Goal: Navigation & Orientation: Find specific page/section

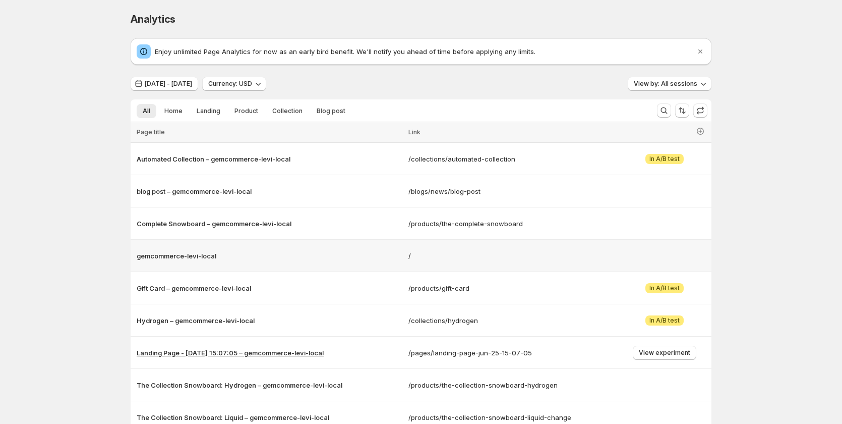
scroll to position [119, 0]
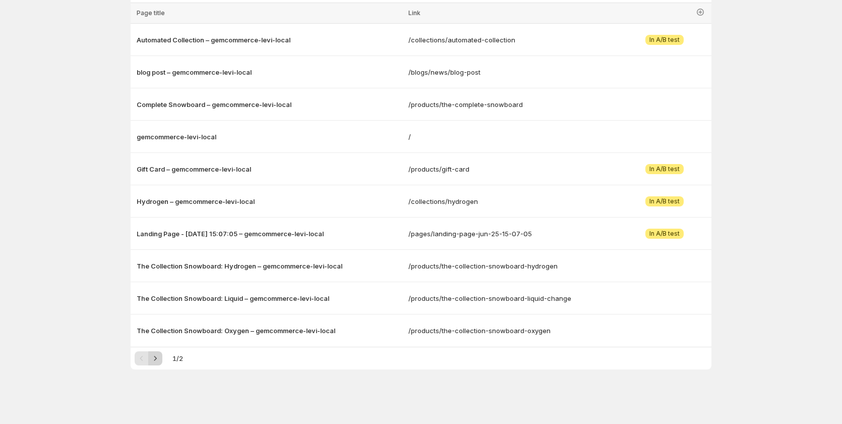
click at [159, 363] on button "Next" at bounding box center [155, 358] width 14 height 14
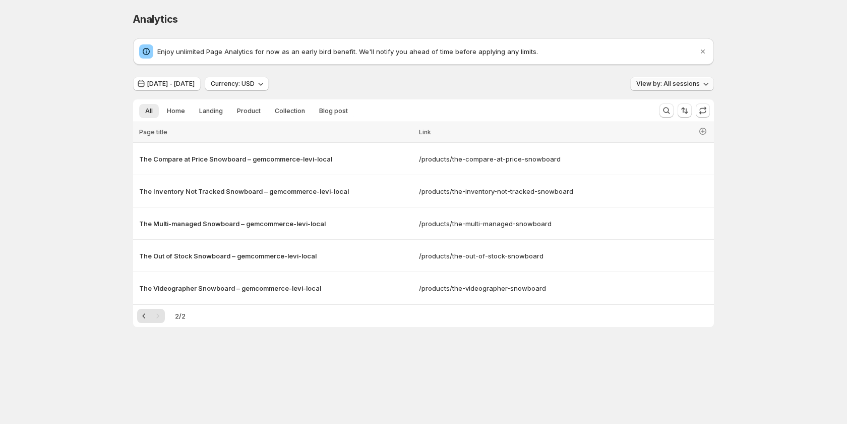
click at [659, 83] on span "View by: All sessions" at bounding box center [668, 84] width 64 height 8
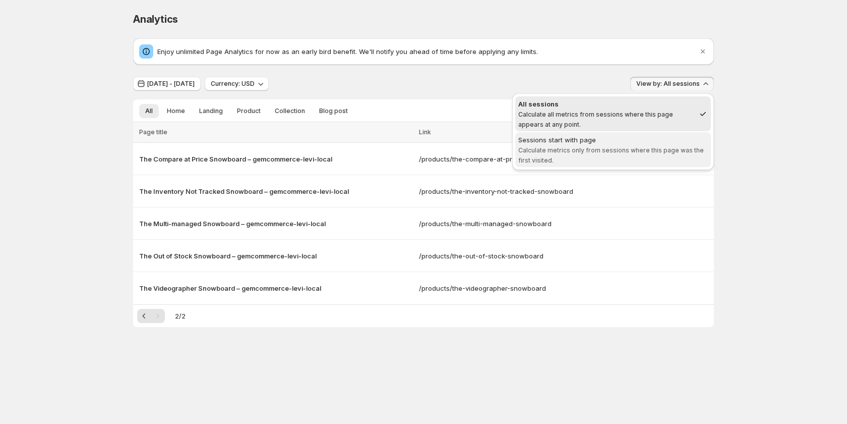
click at [633, 143] on div "Sessions start with page" at bounding box center [613, 140] width 190 height 10
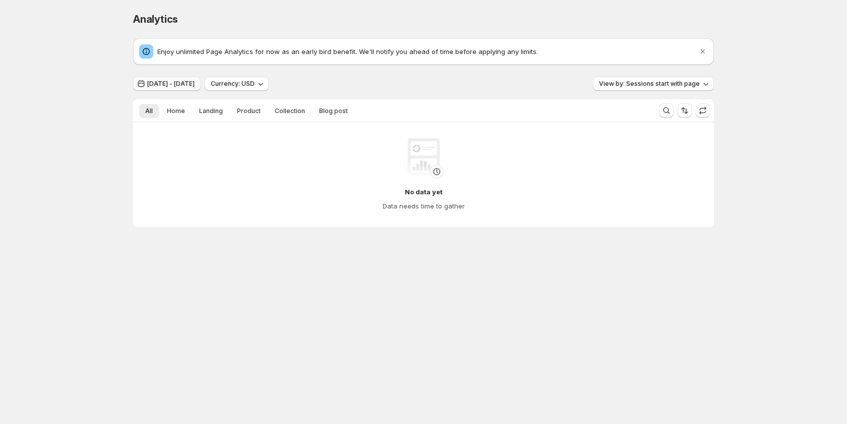
click at [195, 80] on span "[DATE] - [DATE]" at bounding box center [170, 84] width 47 height 8
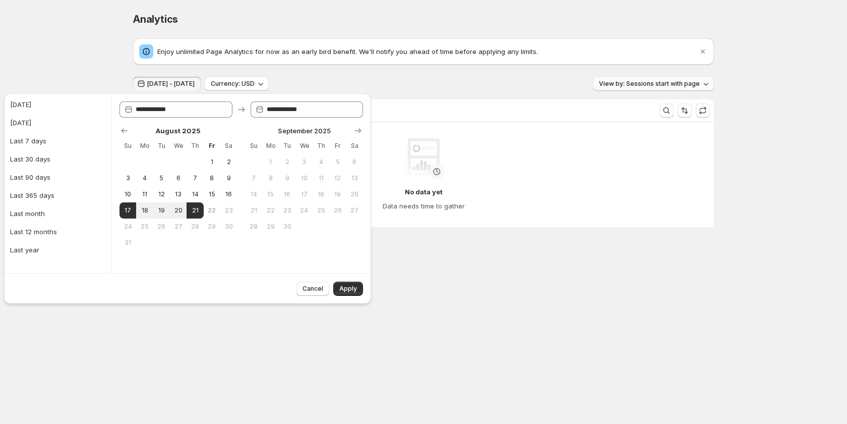
click at [626, 81] on span "View by: Sessions start with page" at bounding box center [649, 84] width 101 height 8
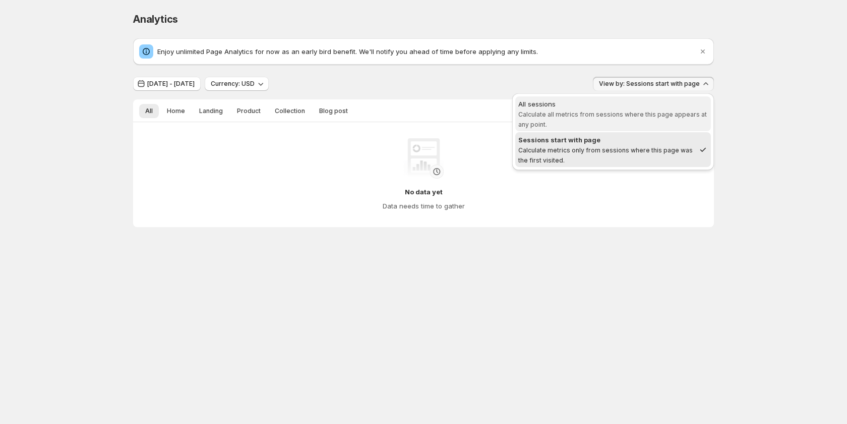
click at [569, 108] on div "All sessions" at bounding box center [613, 104] width 190 height 10
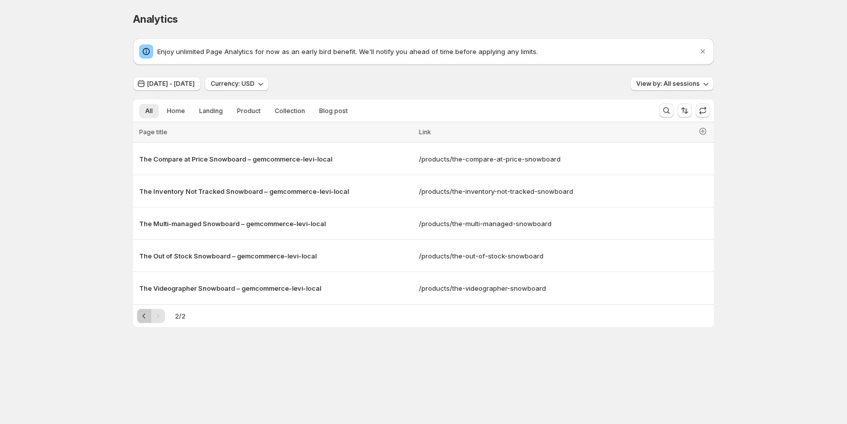
click at [147, 312] on icon "Previous" at bounding box center [144, 316] width 10 height 10
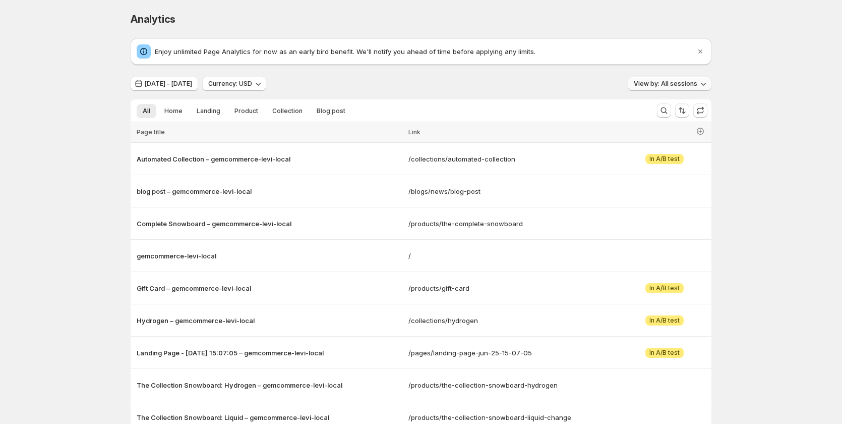
click at [655, 83] on span "View by: All sessions" at bounding box center [666, 84] width 64 height 8
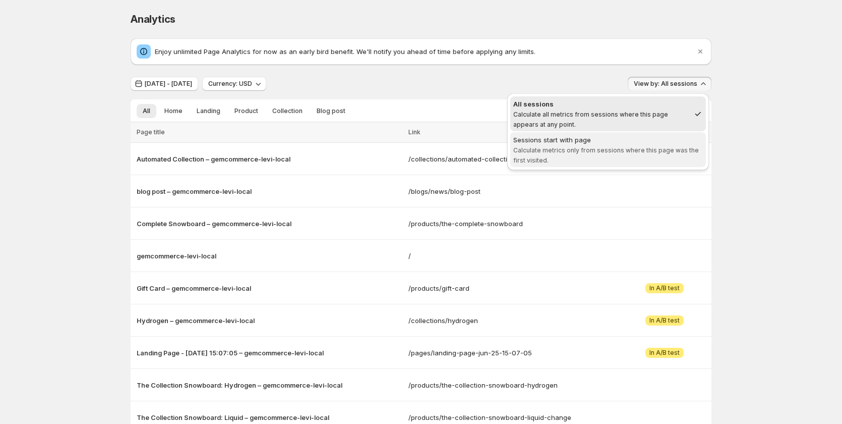
click at [606, 151] on span "Calculate metrics only from sessions where this page was the first visited." at bounding box center [606, 155] width 186 height 18
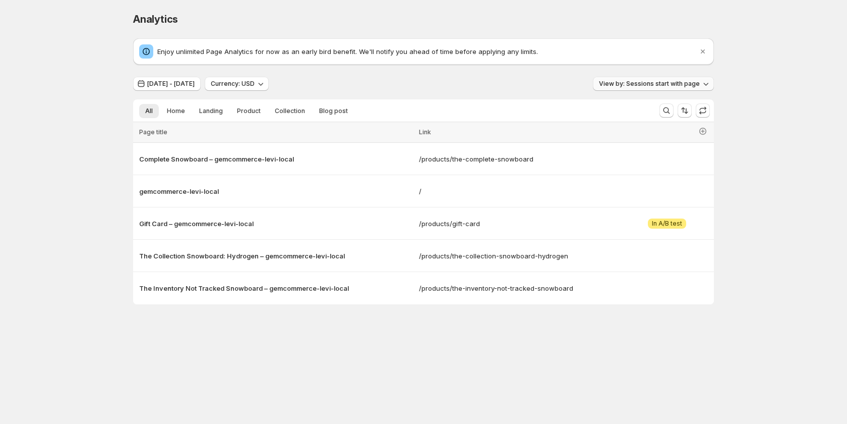
click at [673, 85] on span "View by: Sessions start with page" at bounding box center [649, 84] width 101 height 8
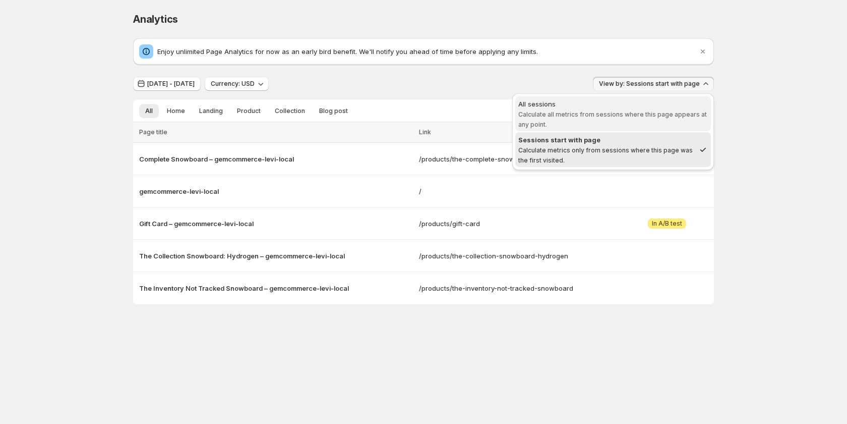
click at [649, 121] on span "All sessions Calculate all metrics from sessions where this page appears at any…" at bounding box center [613, 114] width 190 height 30
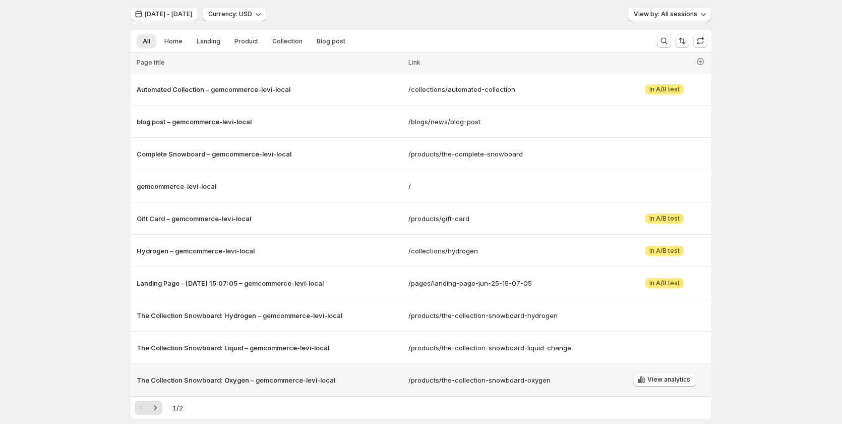
scroll to position [119, 0]
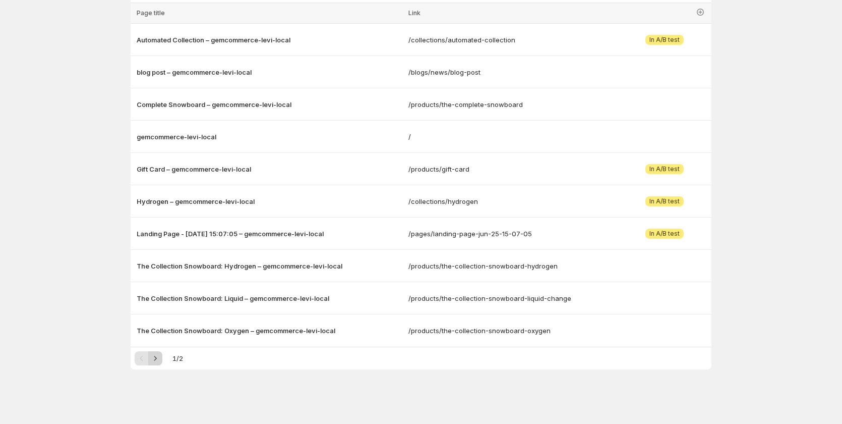
click at [157, 357] on icon "Next" at bounding box center [155, 358] width 10 height 10
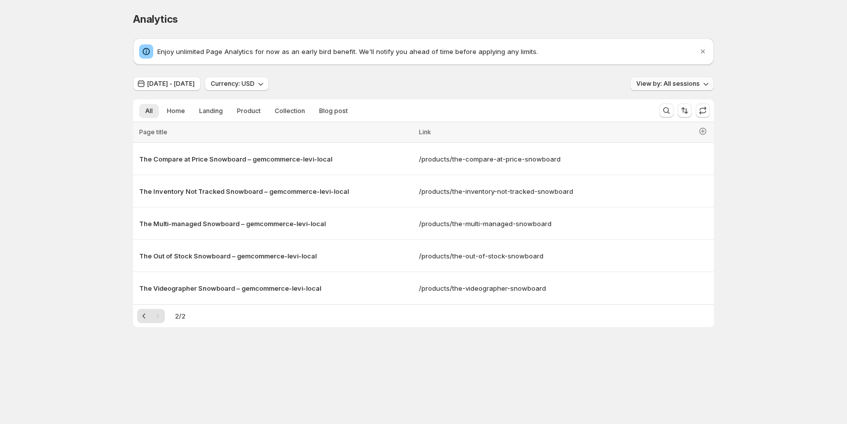
click at [685, 80] on span "View by: All sessions" at bounding box center [668, 84] width 64 height 8
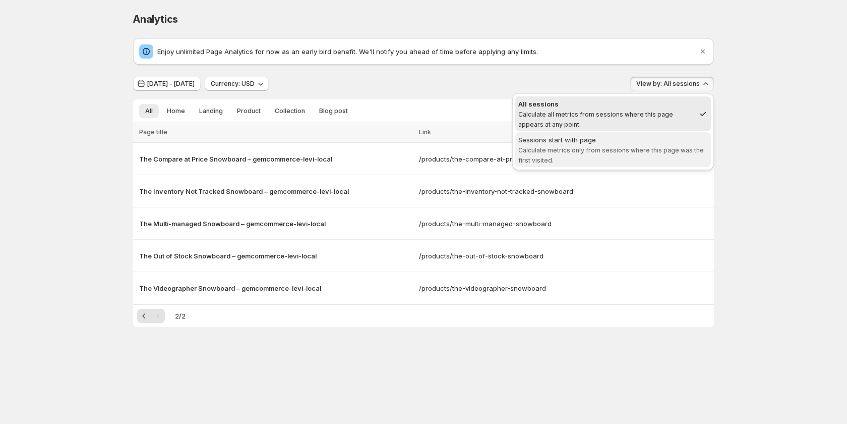
click at [649, 154] on span "Sessions start with page Calculate metrics only from sessions where this page w…" at bounding box center [613, 150] width 190 height 30
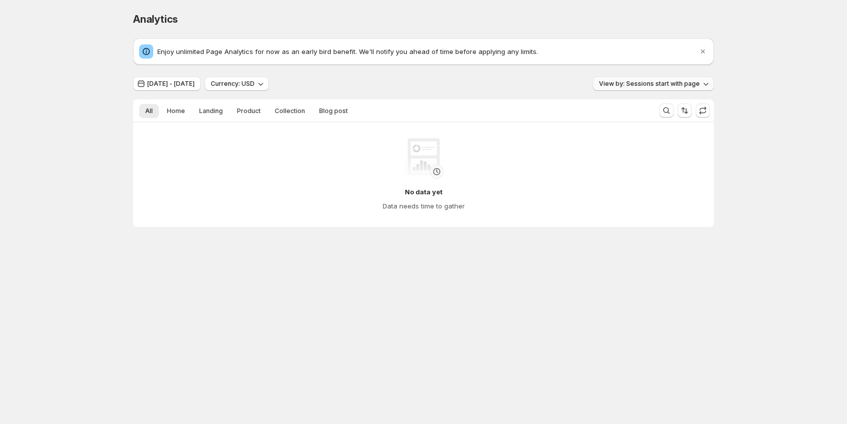
click at [659, 81] on span "View by: Sessions start with page" at bounding box center [649, 84] width 101 height 8
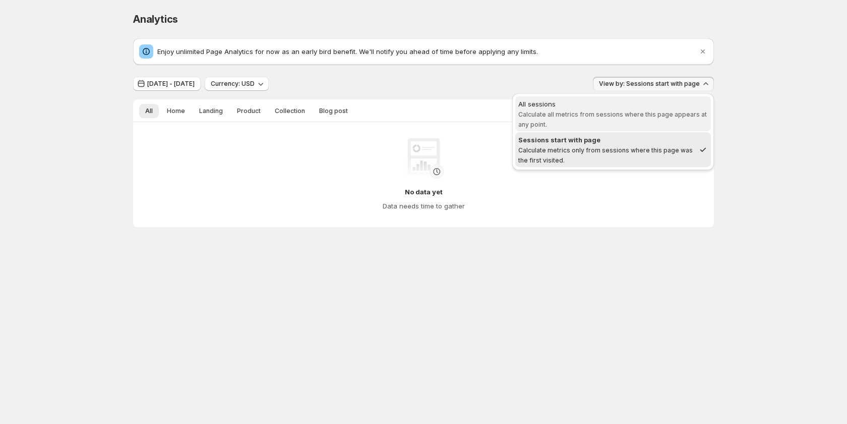
click at [582, 110] on span "All sessions Calculate all metrics from sessions where this page appears at any…" at bounding box center [613, 113] width 190 height 29
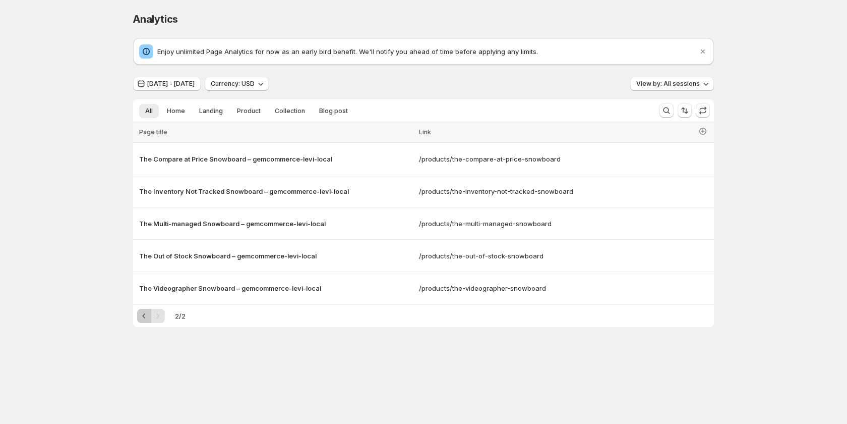
click at [145, 319] on icon "Previous" at bounding box center [144, 316] width 10 height 10
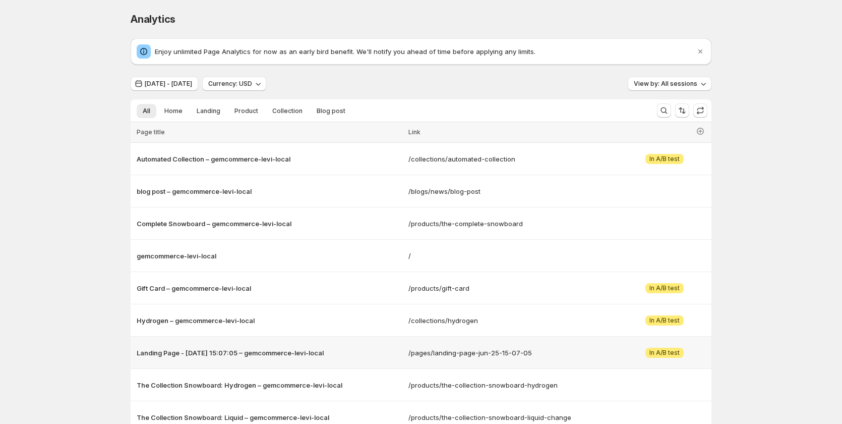
scroll to position [119, 0]
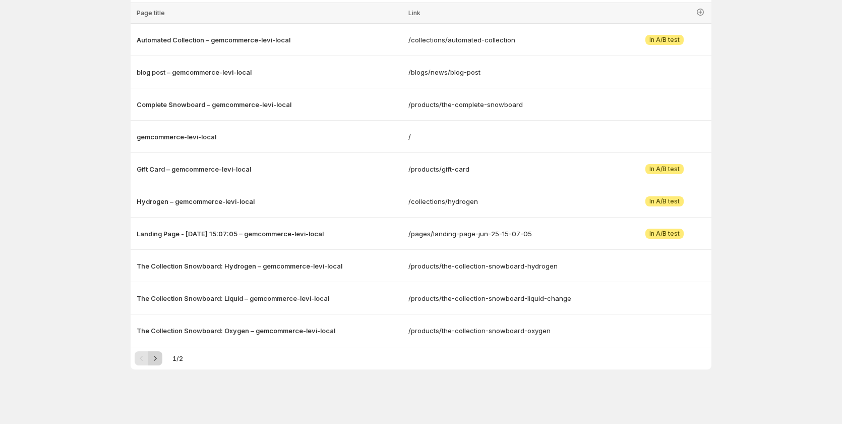
click at [162, 359] on button "Next" at bounding box center [155, 358] width 14 height 14
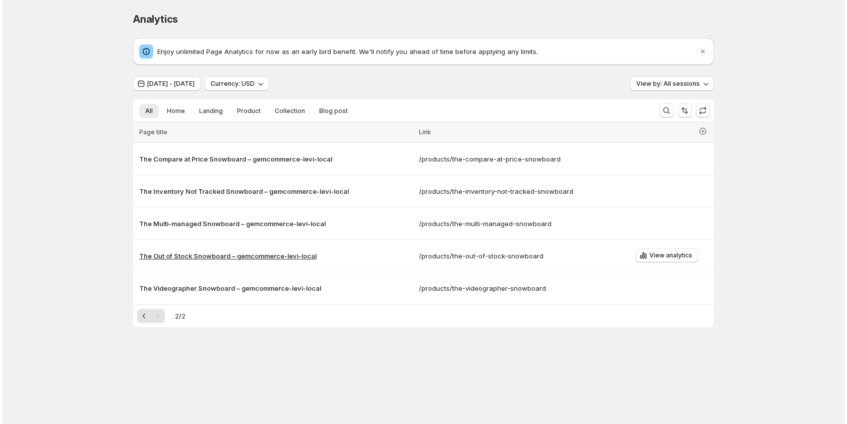
scroll to position [0, 0]
click at [664, 88] on button "View by: All sessions" at bounding box center [672, 84] width 84 height 14
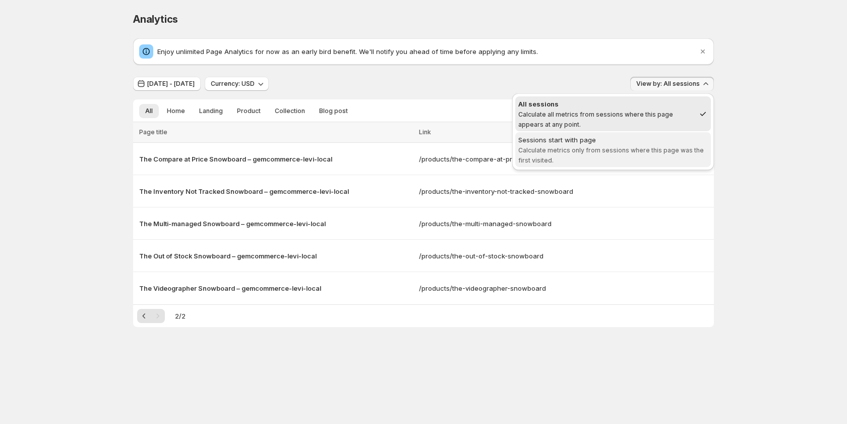
click at [600, 143] on div "Sessions start with page" at bounding box center [613, 140] width 190 height 10
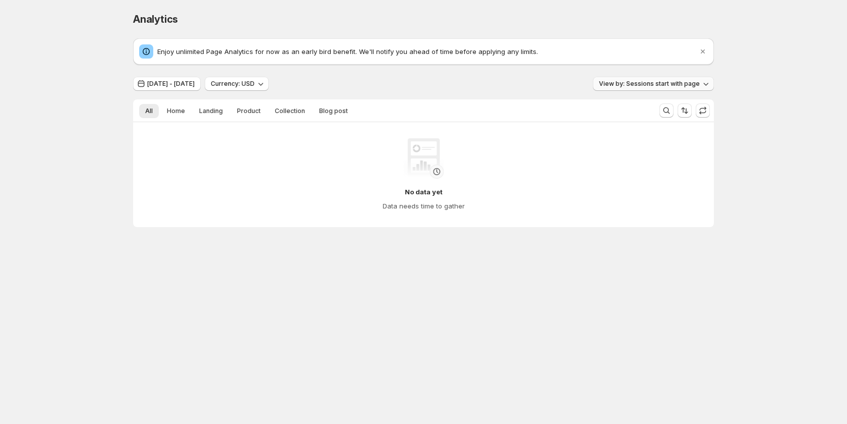
click at [654, 89] on button "View by: Sessions start with page" at bounding box center [653, 84] width 121 height 14
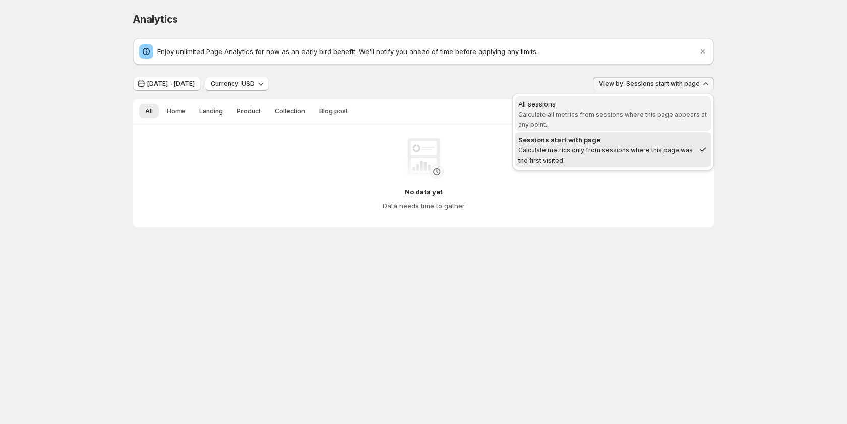
click at [594, 117] on span "Calculate all metrics from sessions where this page appears at any point." at bounding box center [612, 119] width 189 height 18
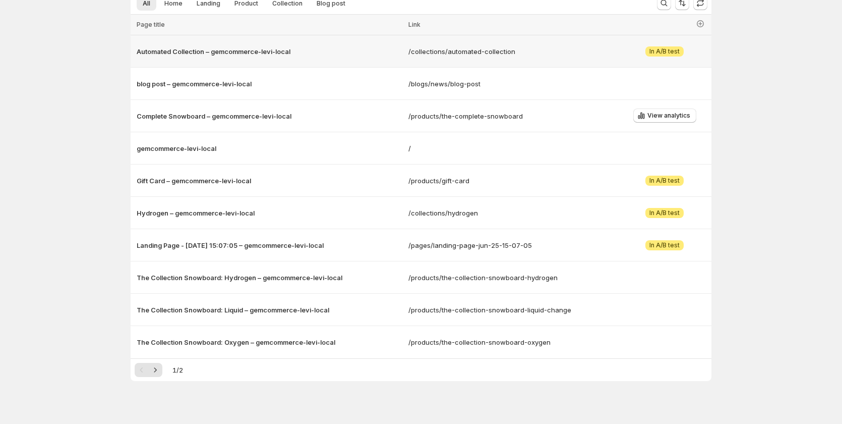
scroll to position [119, 0]
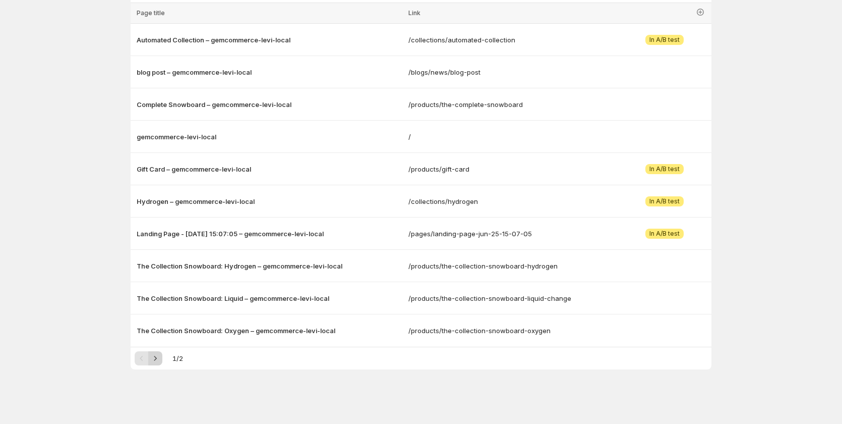
click at [159, 359] on icon "Next" at bounding box center [155, 358] width 10 height 10
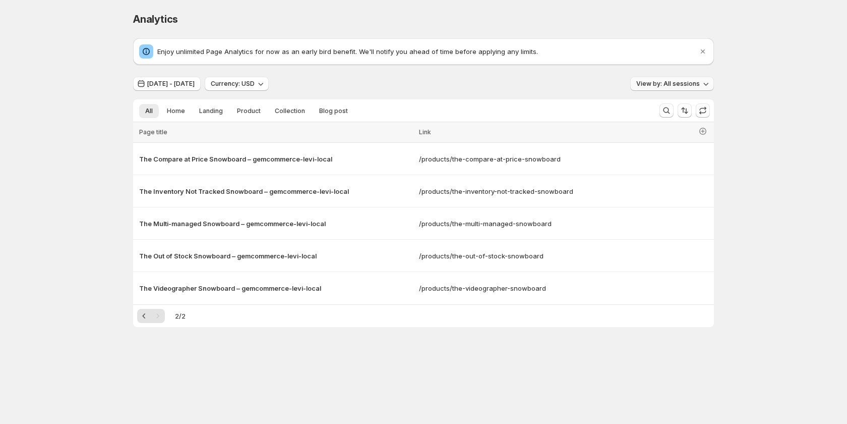
click at [694, 84] on span "View by: All sessions" at bounding box center [668, 84] width 64 height 8
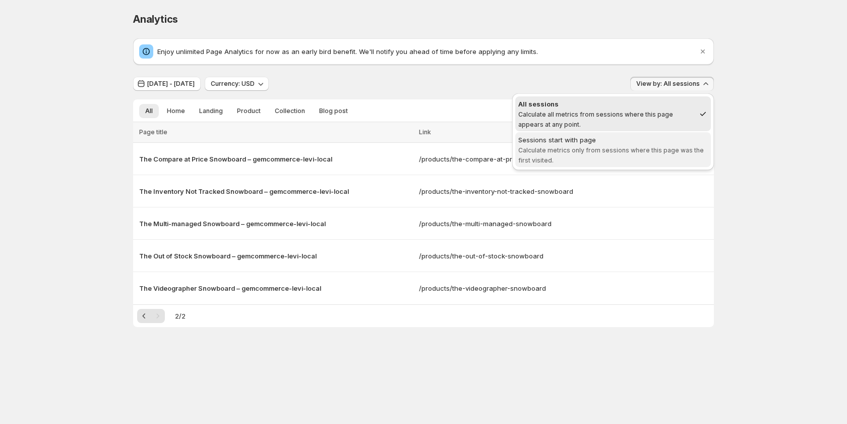
click at [611, 142] on div "Sessions start with page" at bounding box center [613, 140] width 190 height 10
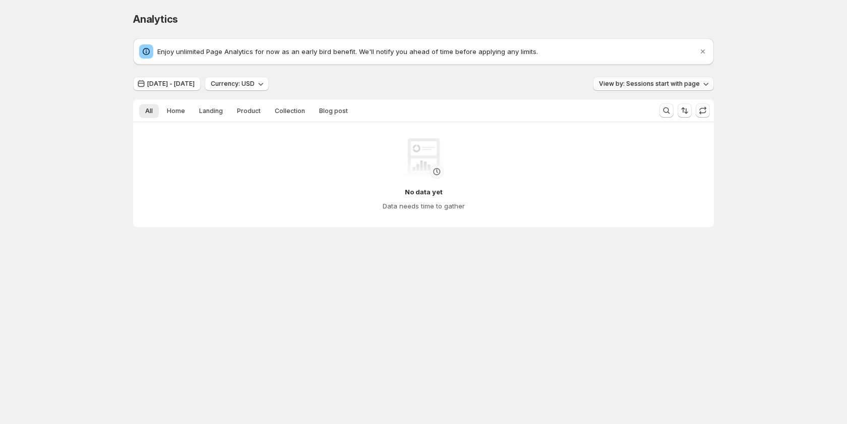
click at [647, 85] on span "View by: Sessions start with page" at bounding box center [649, 84] width 101 height 8
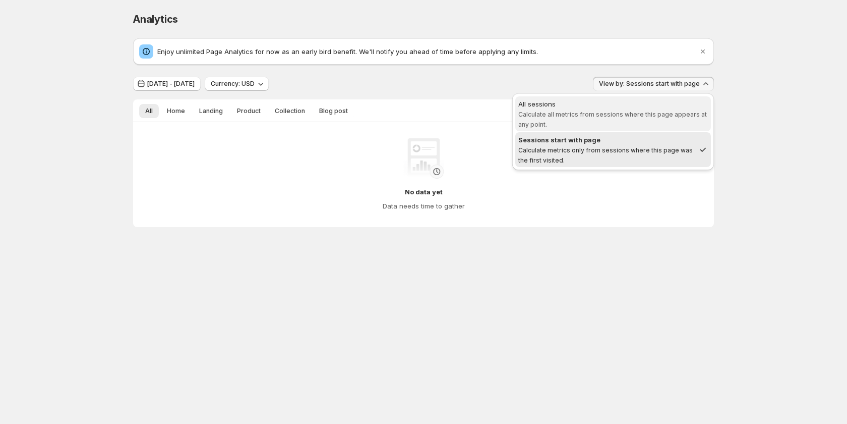
click at [606, 111] on span "Calculate all metrics from sessions where this page appears at any point." at bounding box center [612, 119] width 189 height 18
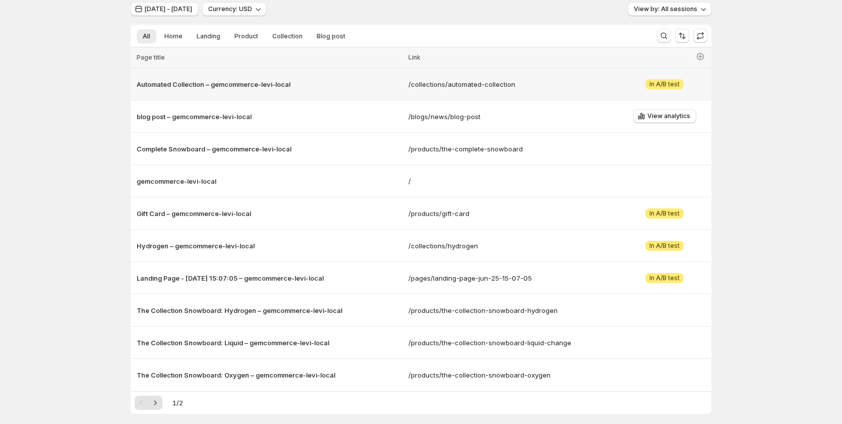
scroll to position [81, 0]
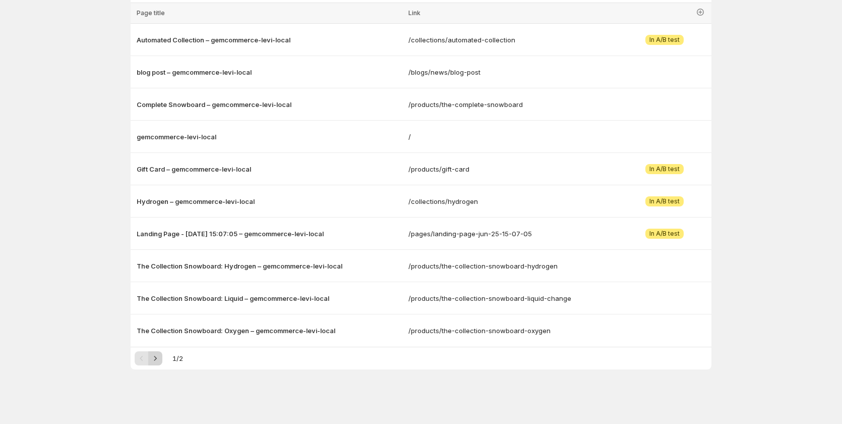
click at [157, 359] on icon "Next" at bounding box center [155, 358] width 10 height 10
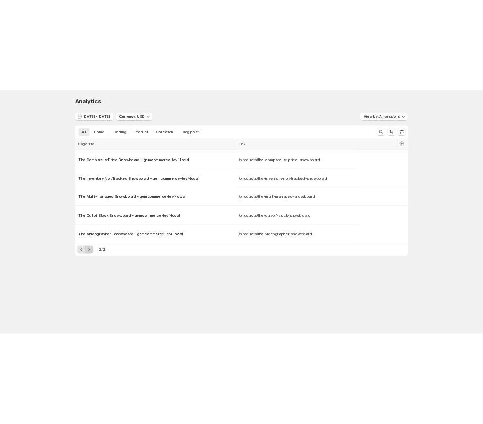
scroll to position [0, 0]
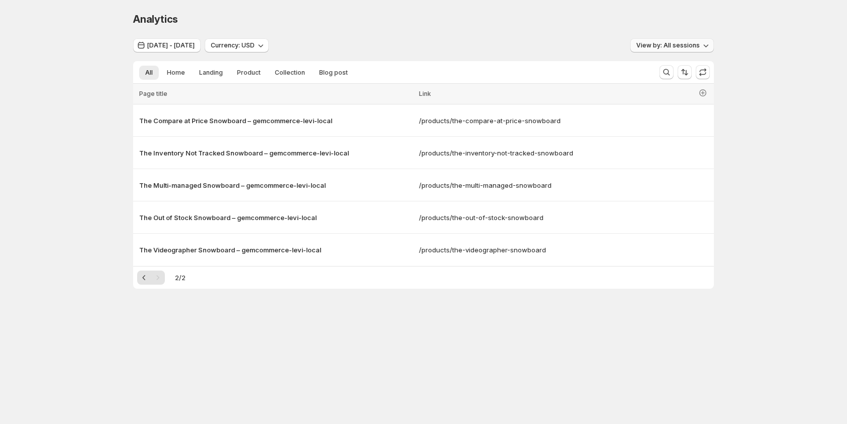
click at [674, 51] on div "View by: All sessions" at bounding box center [672, 45] width 84 height 15
click at [677, 51] on button "View by: All sessions" at bounding box center [672, 45] width 84 height 14
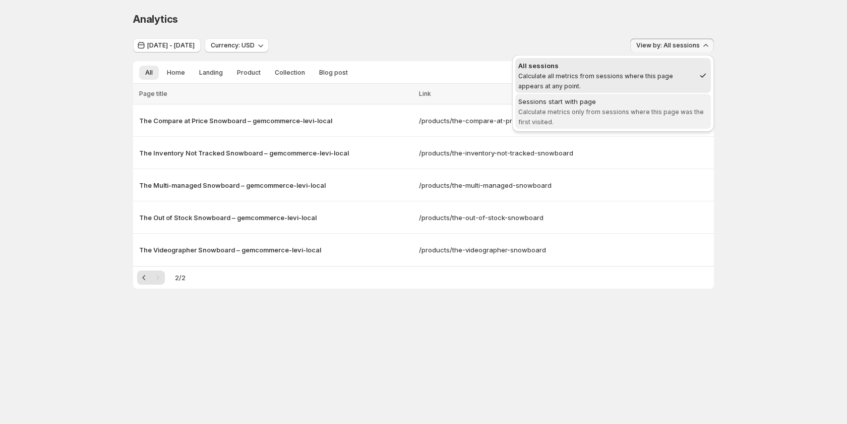
click at [619, 106] on div "Sessions start with page" at bounding box center [613, 101] width 190 height 10
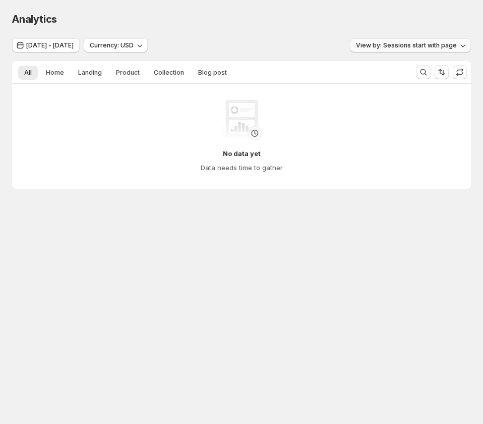
click at [425, 47] on span "View by: Sessions start with page" at bounding box center [406, 45] width 101 height 8
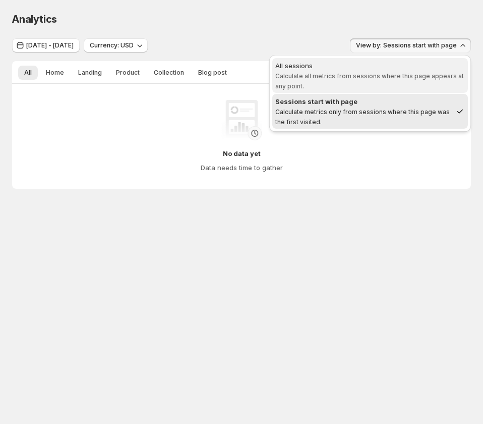
click at [403, 71] on span "All sessions Calculate all metrics from sessions where this page appears at any…" at bounding box center [370, 76] width 190 height 30
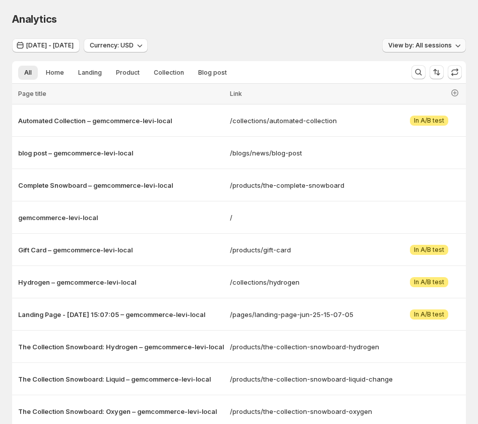
click at [430, 42] on span "View by: All sessions" at bounding box center [420, 45] width 64 height 8
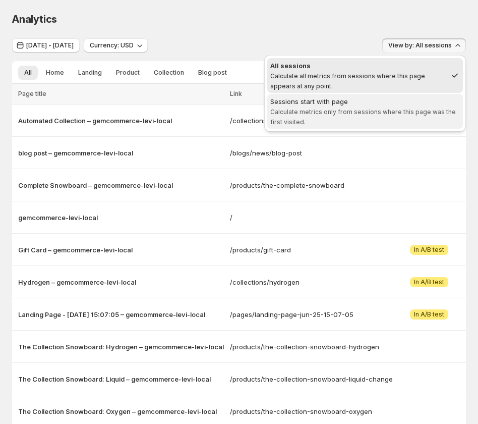
click at [375, 107] on span "Sessions start with page Calculate metrics only from sessions where this page w…" at bounding box center [365, 110] width 190 height 29
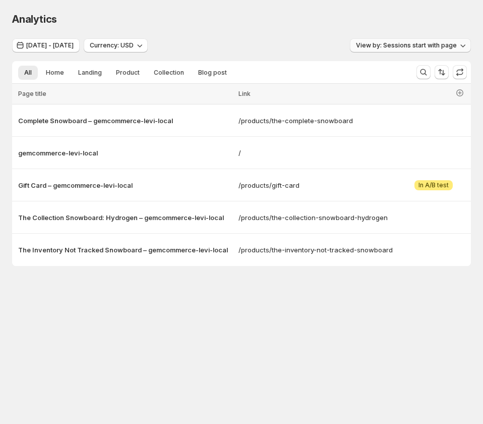
click at [422, 45] on span "View by: Sessions start with page" at bounding box center [406, 45] width 101 height 8
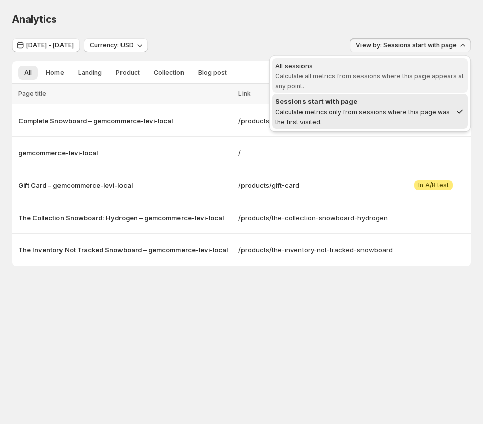
click at [398, 63] on div "All sessions" at bounding box center [370, 66] width 190 height 10
